Goal: Navigation & Orientation: Find specific page/section

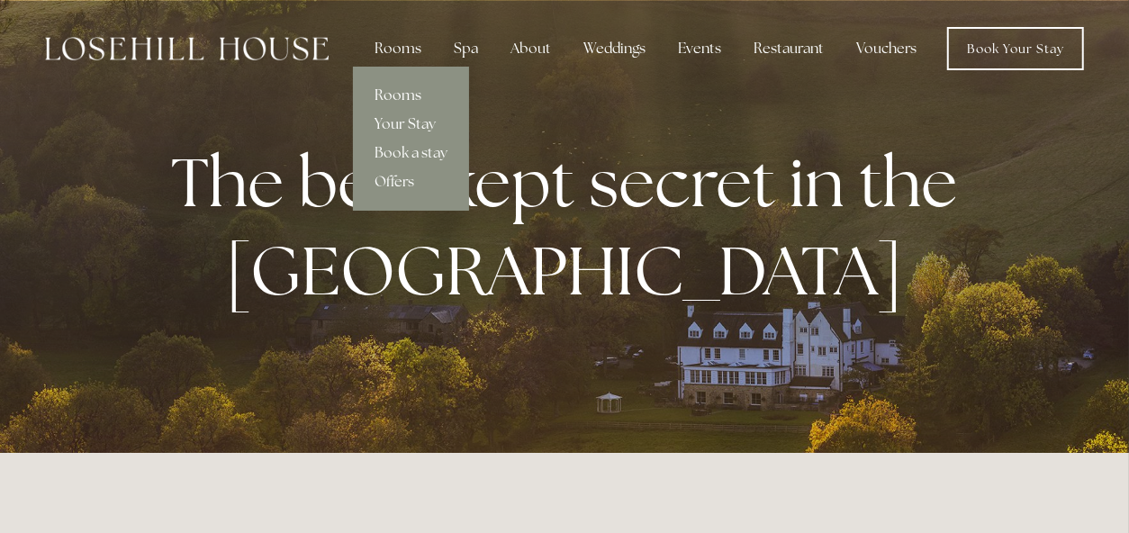
click at [399, 90] on link "Rooms" at bounding box center [411, 95] width 116 height 29
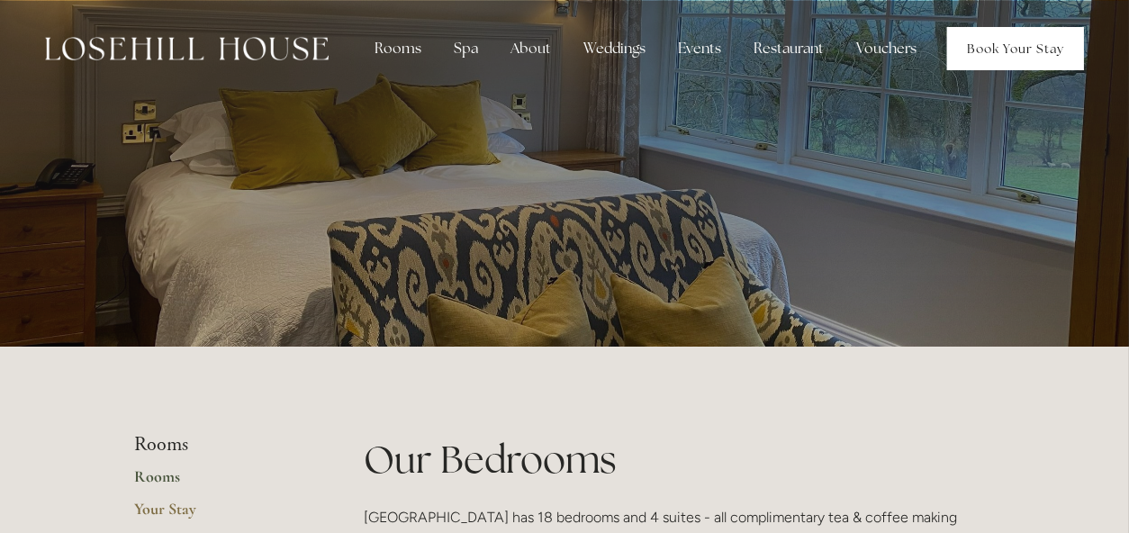
click at [1028, 39] on link "Book Your Stay" at bounding box center [1015, 48] width 137 height 43
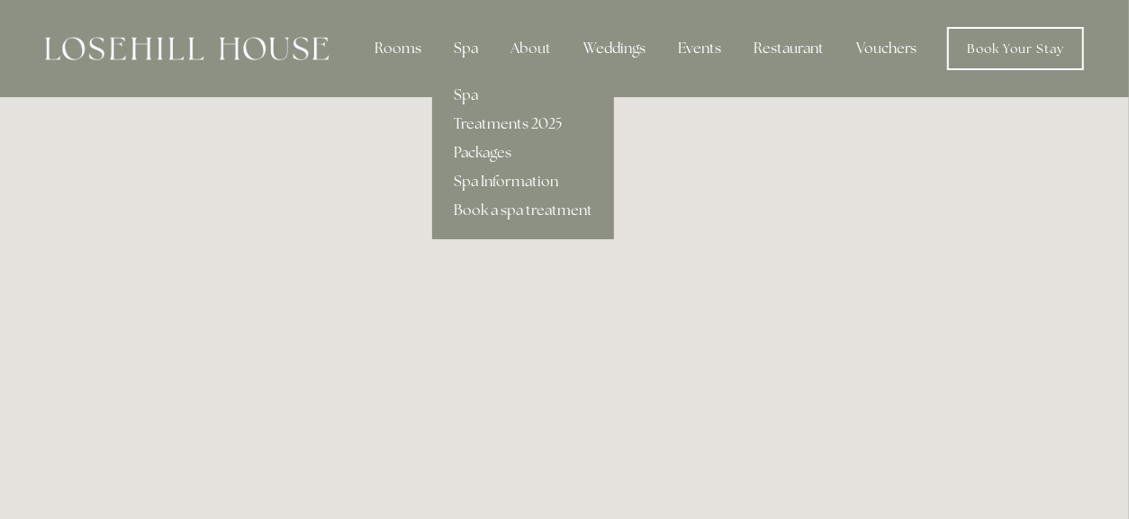
click at [462, 46] on div "Spa" at bounding box center [465, 49] width 53 height 36
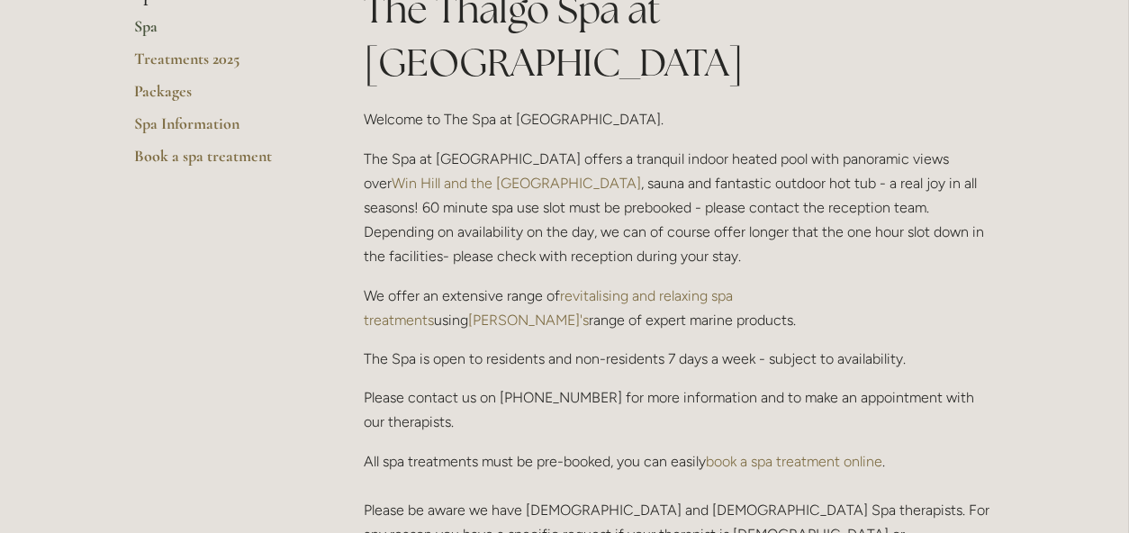
scroll to position [270, 0]
